Goal: Task Accomplishment & Management: Use online tool/utility

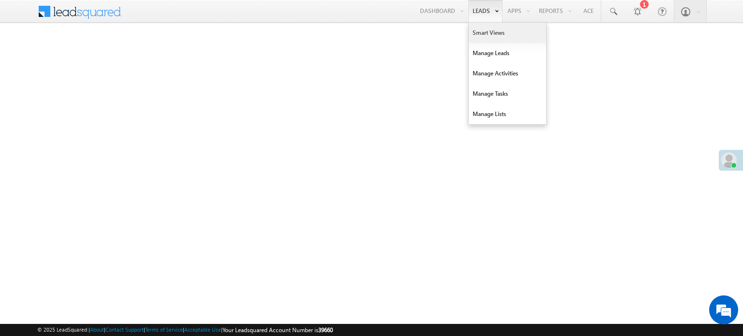
click at [475, 29] on link "Smart Views" at bounding box center [507, 33] width 77 height 20
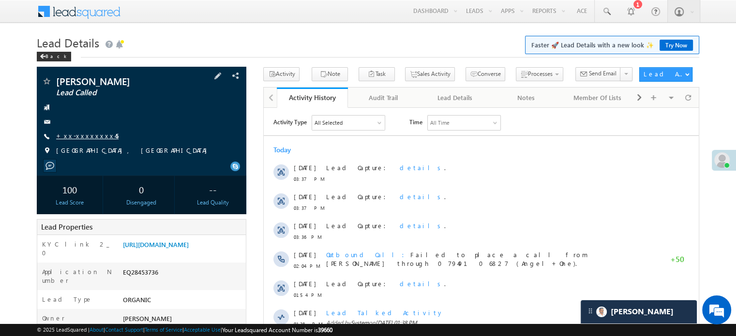
click at [86, 135] on link "+xx-xxxxxxxx45" at bounding box center [87, 136] width 62 height 8
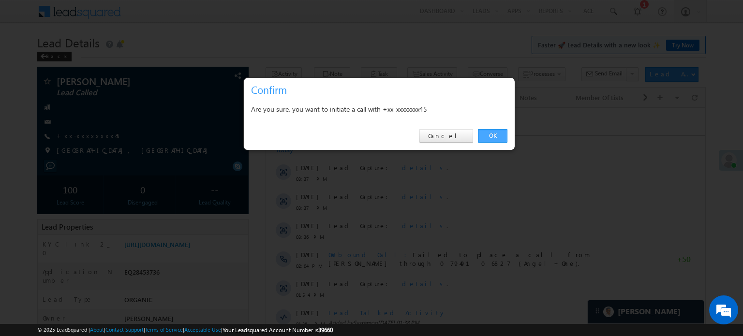
click at [487, 132] on link "OK" at bounding box center [493, 136] width 30 height 14
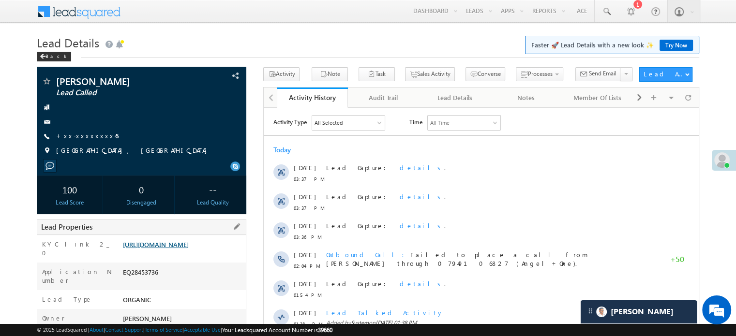
click at [164, 249] on link "https://angelbroking1-pk3em7sa.customui-test.leadsquared.com?leadId=17a1b016-d1…" at bounding box center [156, 244] width 66 height 8
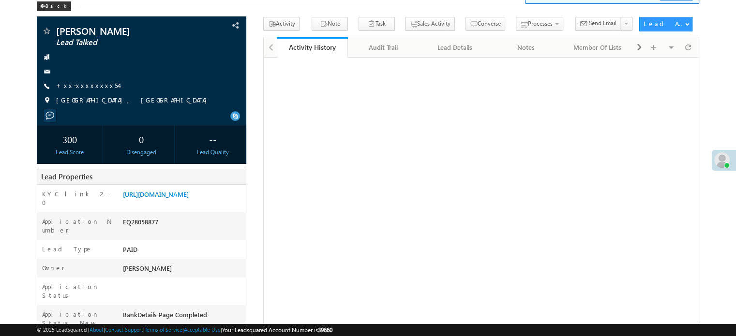
scroll to position [50, 0]
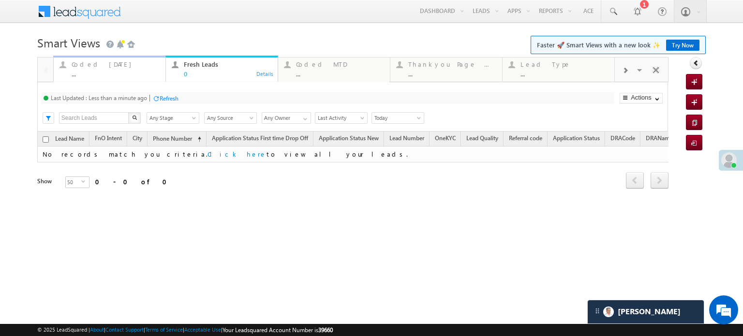
click at [101, 69] on div "Coded Today ..." at bounding box center [116, 68] width 88 height 19
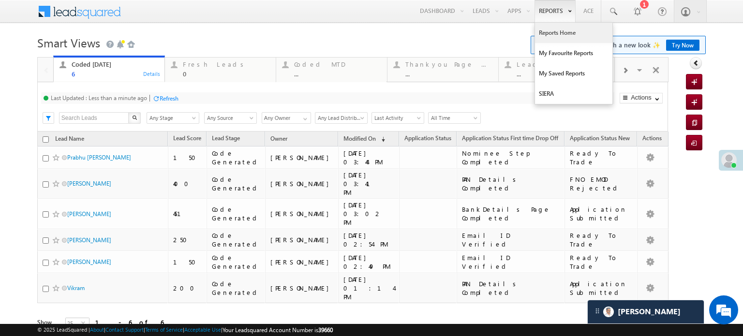
click at [535, 30] on link "Reports Home" at bounding box center [573, 33] width 77 height 20
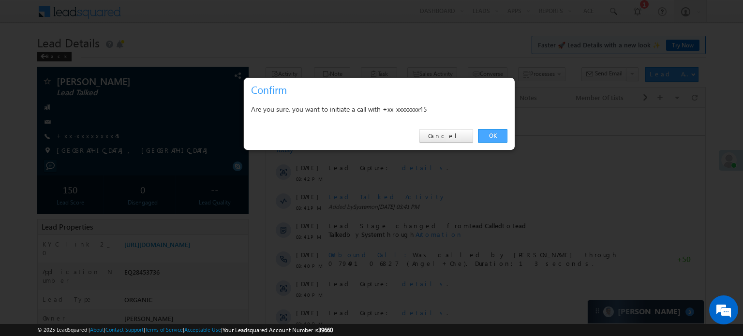
click at [489, 135] on link "OK" at bounding box center [493, 136] width 30 height 14
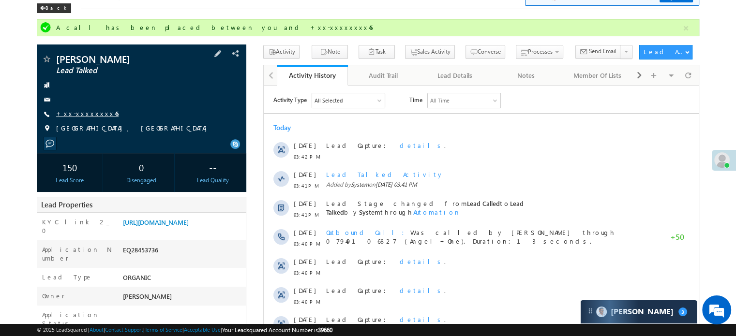
click at [88, 112] on link "+xx-xxxxxxxx45" at bounding box center [87, 113] width 62 height 8
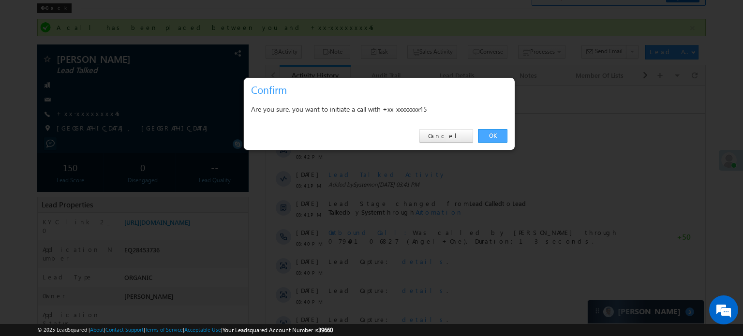
click at [485, 131] on link "OK" at bounding box center [493, 136] width 30 height 14
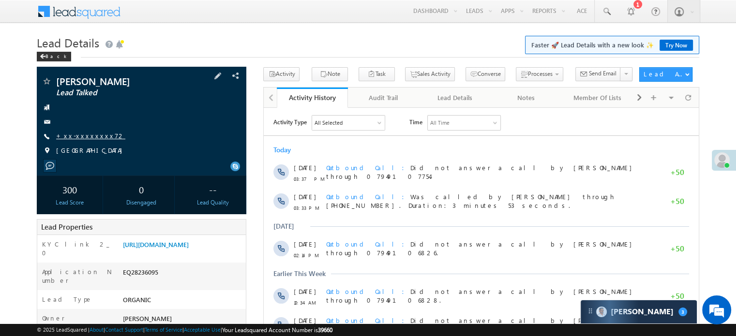
click at [89, 138] on link "+xx-xxxxxxxx72" at bounding box center [90, 136] width 69 height 8
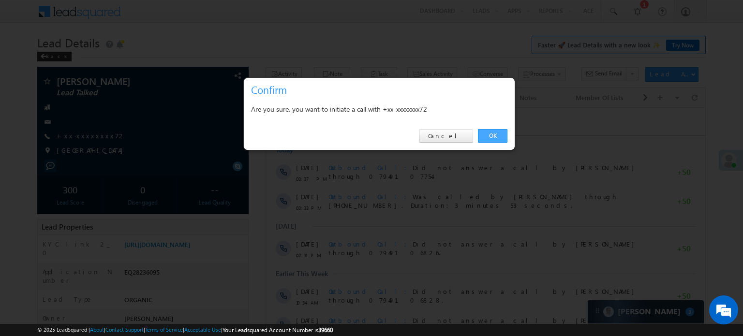
click at [495, 135] on link "OK" at bounding box center [493, 136] width 30 height 14
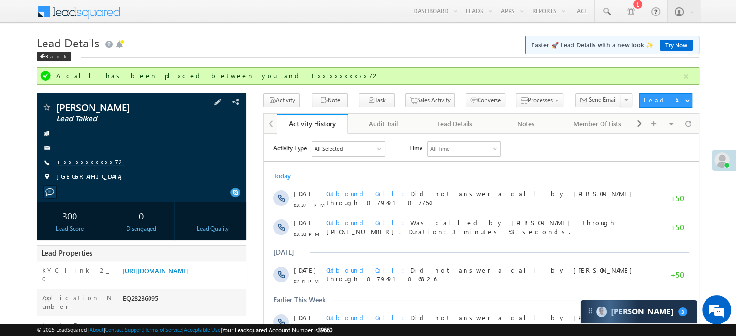
click at [73, 162] on link "+xx-xxxxxxxx72" at bounding box center [90, 162] width 69 height 8
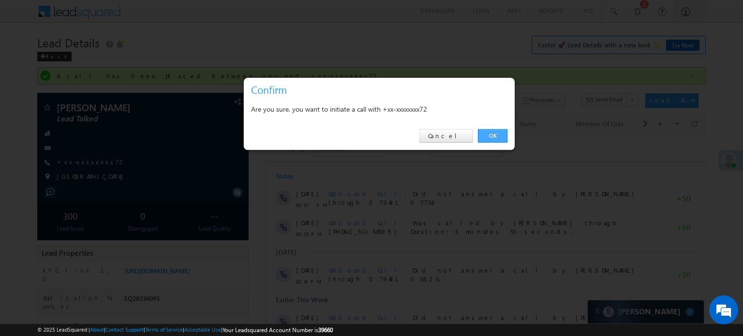
click at [493, 130] on link "OK" at bounding box center [493, 136] width 30 height 14
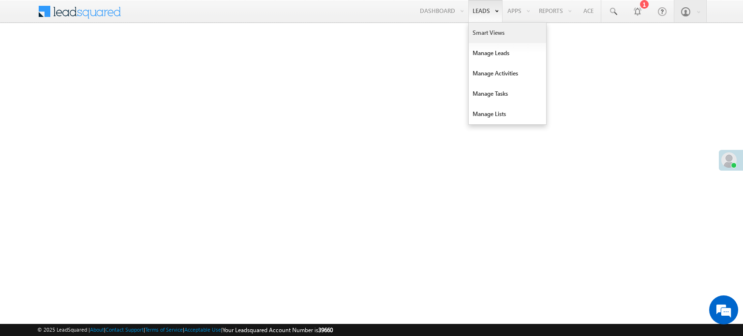
click at [487, 25] on link "Smart Views" at bounding box center [507, 33] width 77 height 20
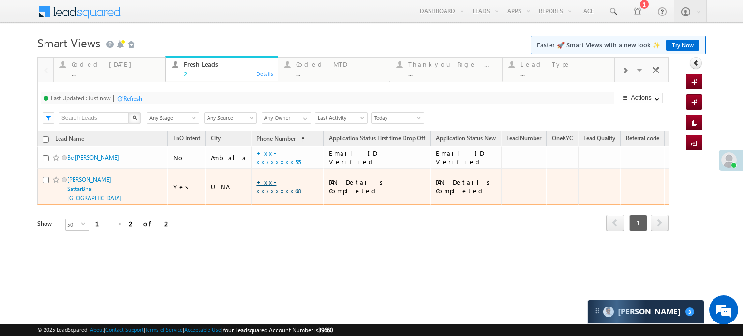
click at [265, 180] on link "+xx-xxxxxxxx60" at bounding box center [282, 186] width 52 height 17
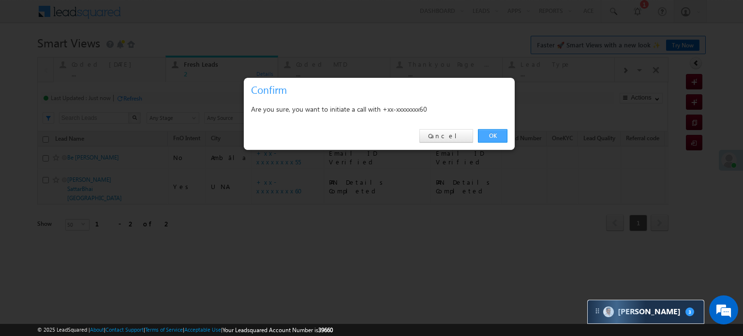
click at [482, 134] on link "OK" at bounding box center [493, 136] width 30 height 14
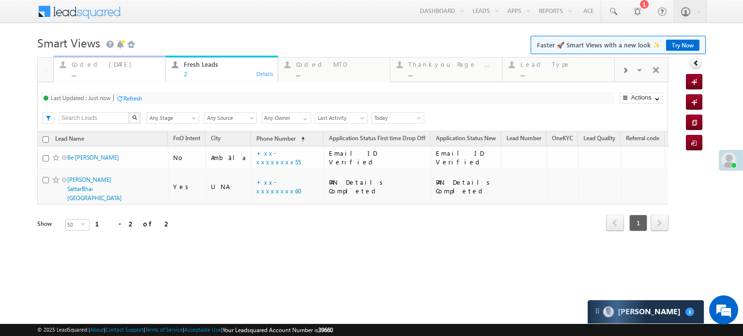
click at [87, 68] on div "Quick Add Lead Coded Today ... Details Fresh Leads 2 Details Coded MTD ... Deta…" at bounding box center [371, 157] width 669 height 201
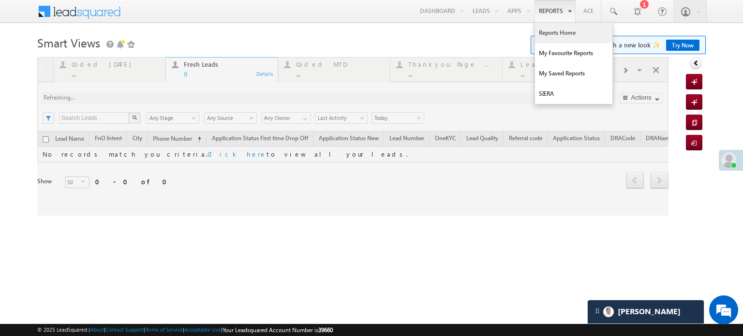
click at [555, 28] on link "Reports Home" at bounding box center [573, 33] width 77 height 20
